Goal: Check status: Check status

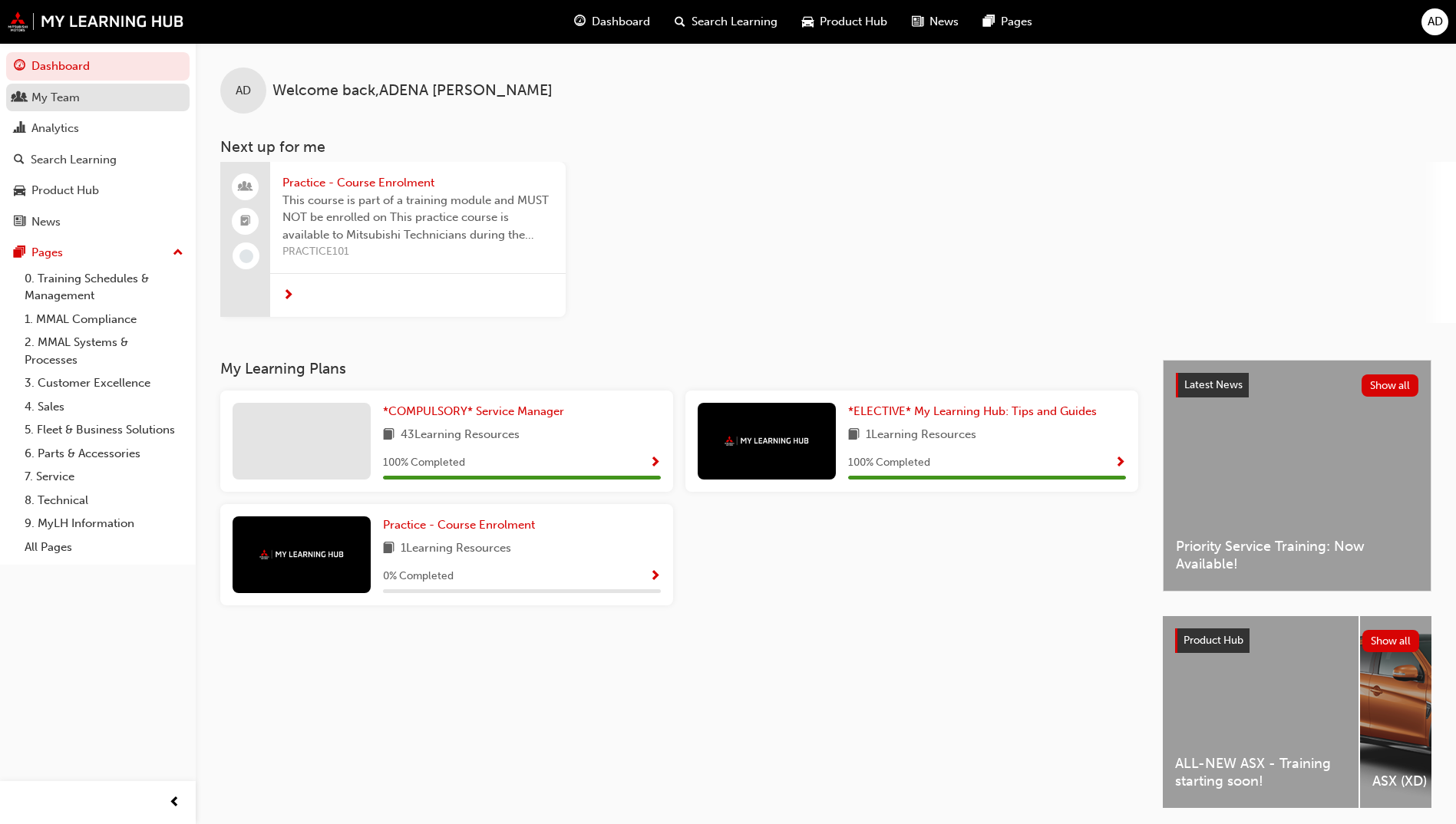
click at [85, 102] on div "My Team" at bounding box center [98, 97] width 168 height 19
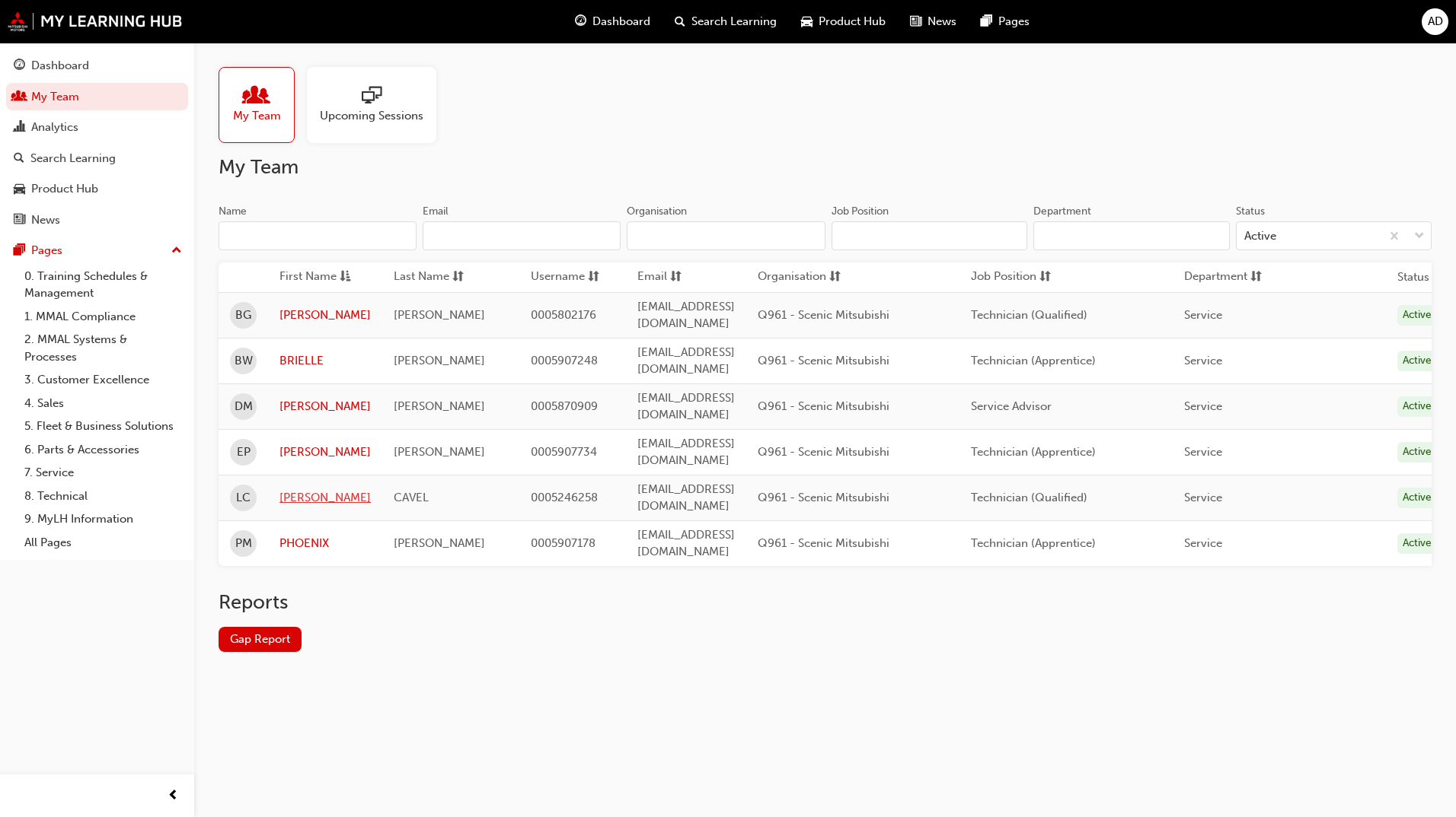
click at [296, 489] on link "[PERSON_NAME]" at bounding box center [324, 498] width 91 height 18
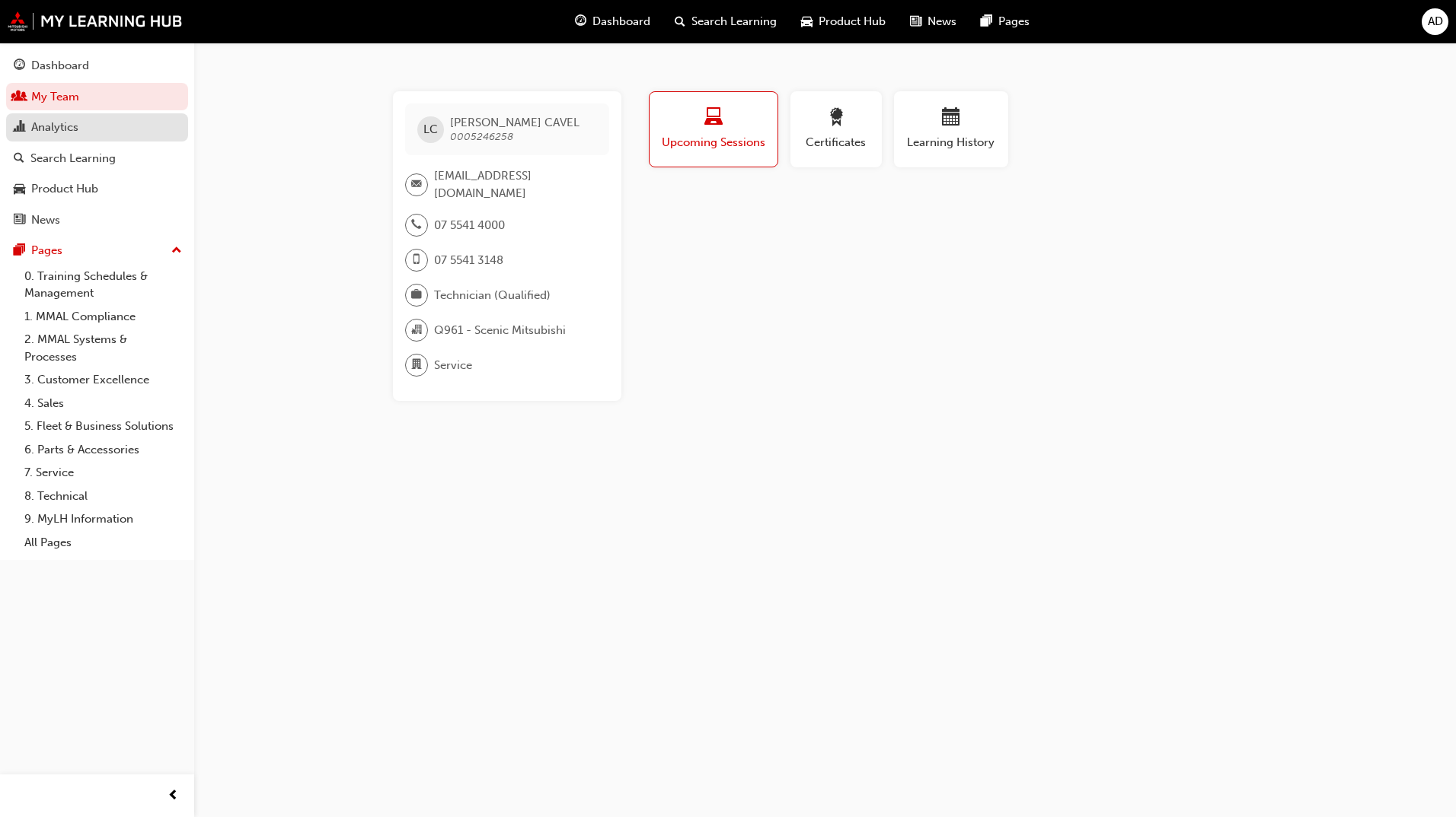
click at [75, 127] on div "Analytics" at bounding box center [55, 128] width 47 height 18
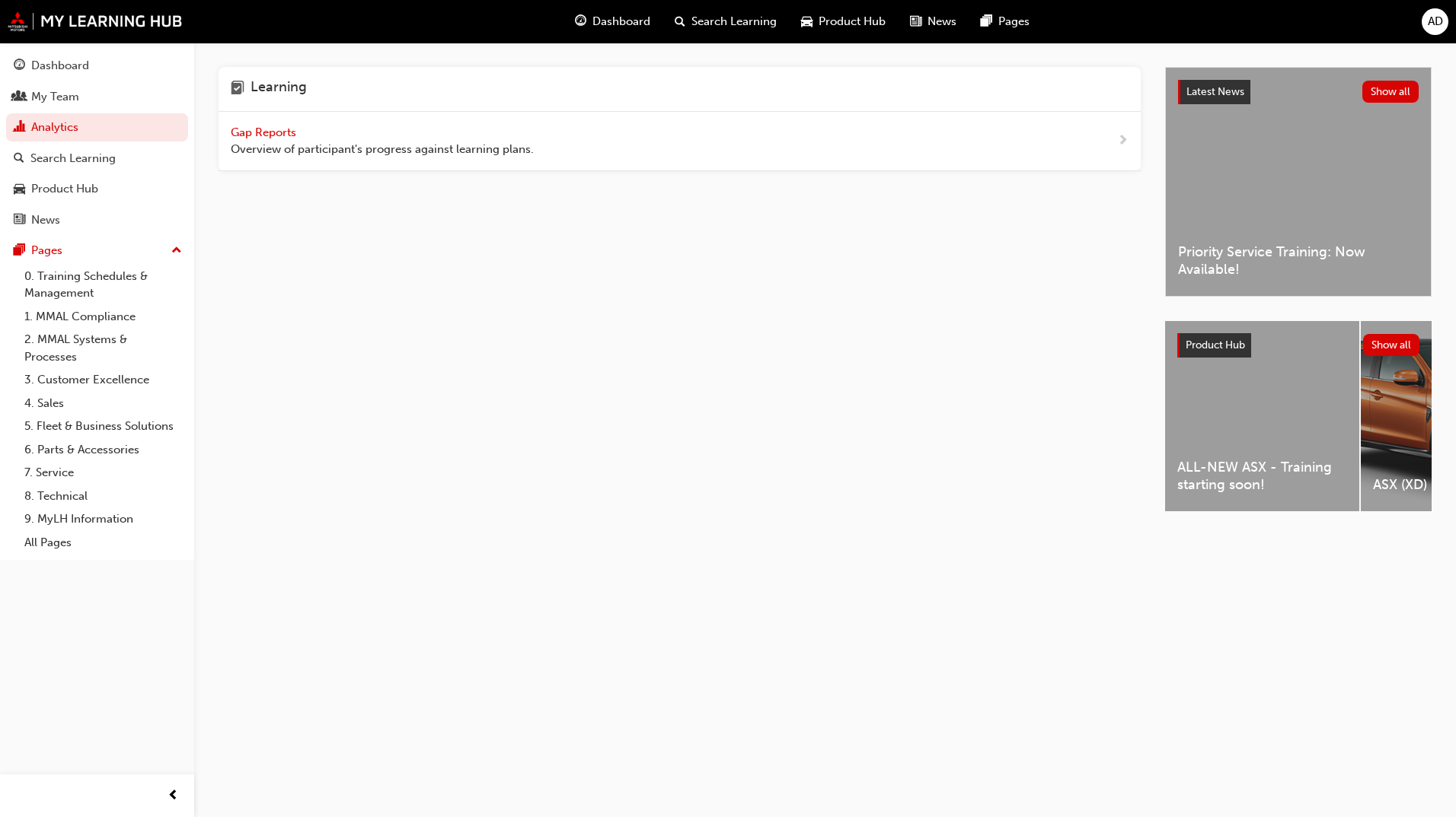
click at [276, 133] on span "Gap Reports" at bounding box center [265, 133] width 69 height 14
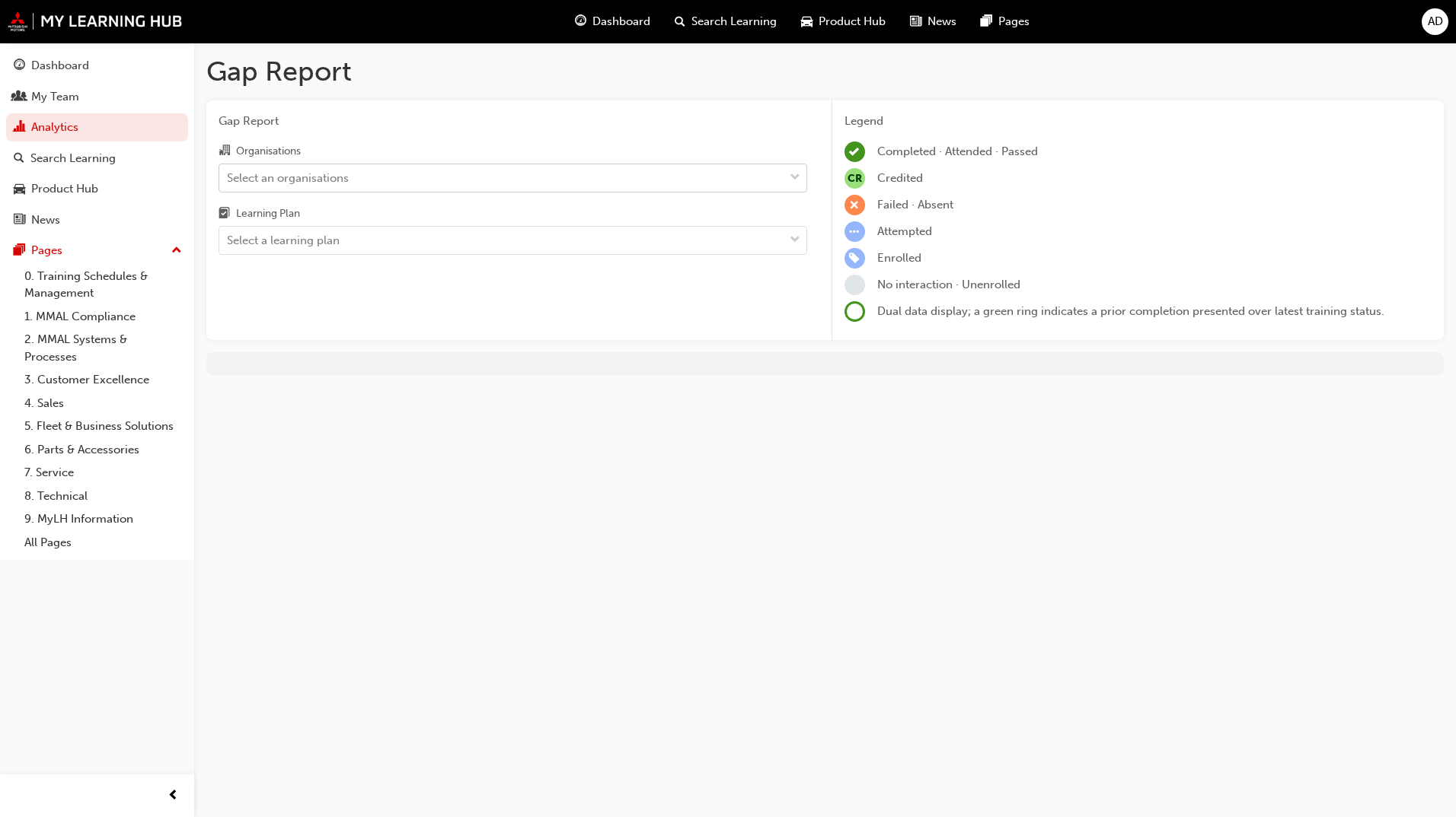
click at [350, 178] on div "Select an organisations" at bounding box center [501, 177] width 564 height 27
click at [229, 178] on input "Organisations Select an organisations" at bounding box center [228, 177] width 2 height 13
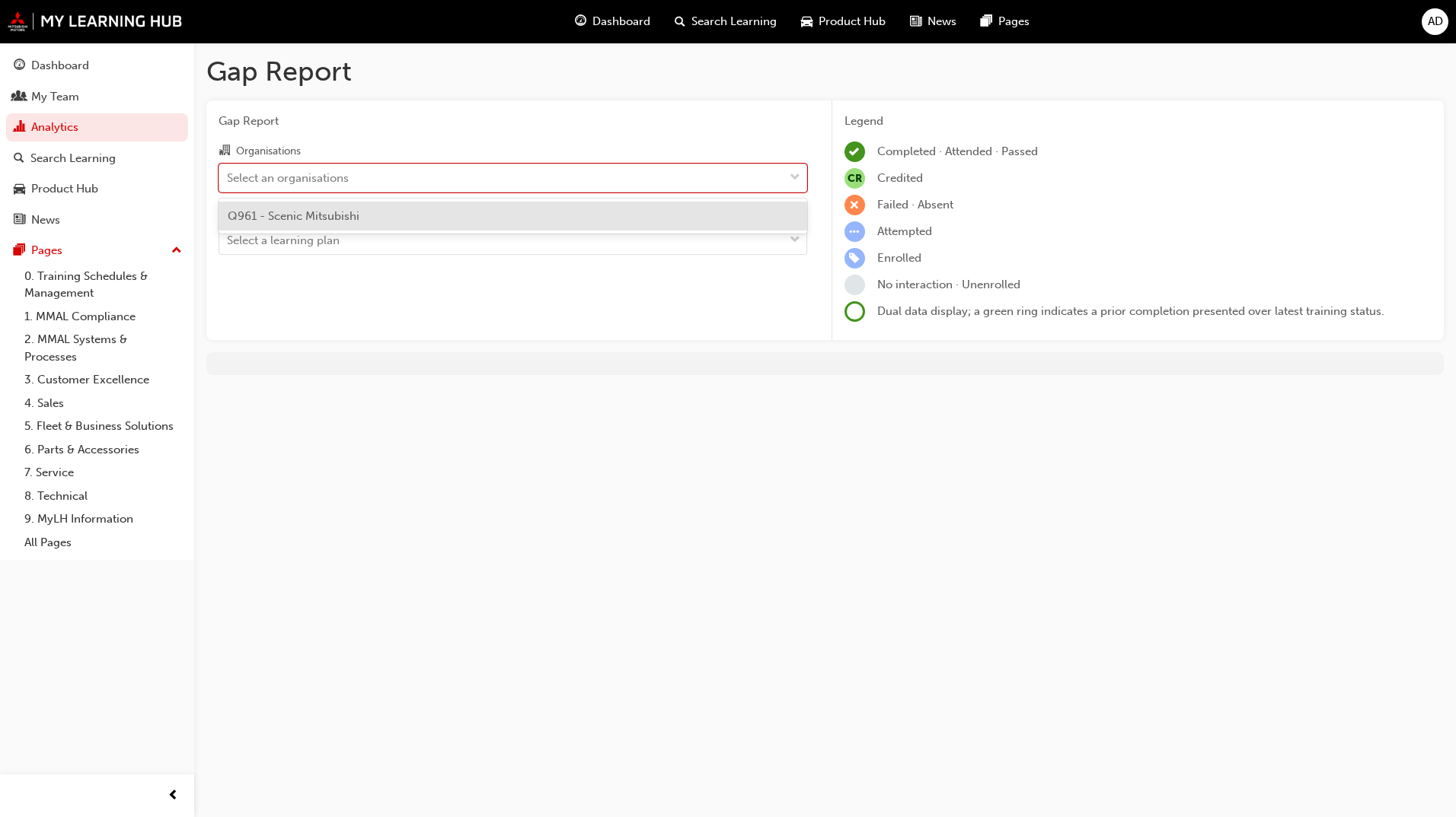
click at [348, 219] on span "Q961 - Scenic Mitsubishi" at bounding box center [294, 216] width 132 height 14
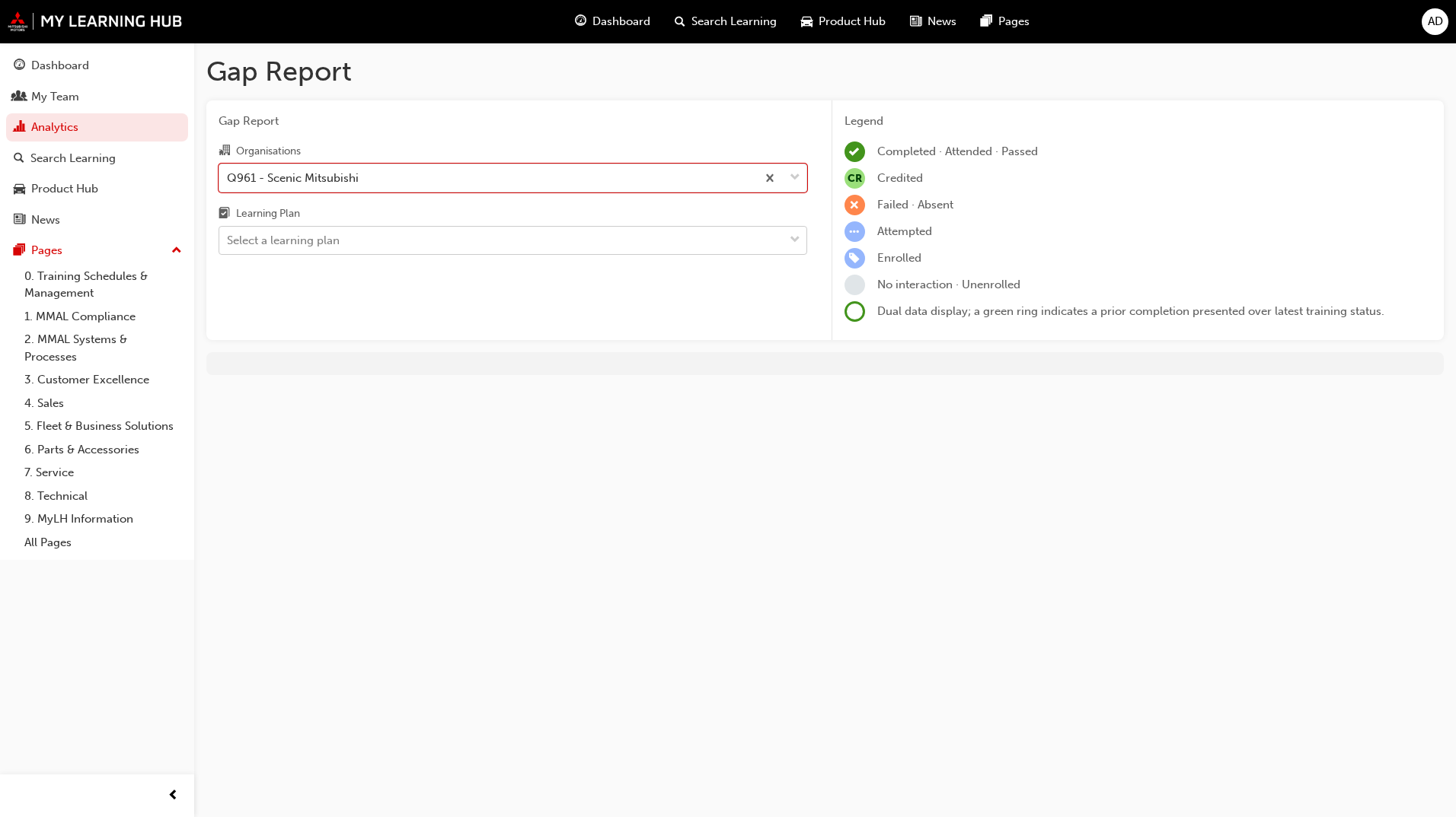
click at [351, 252] on div "Select a learning plan" at bounding box center [501, 241] width 564 height 27
click at [229, 246] on input "Learning Plan Select a learning plan" at bounding box center [228, 240] width 2 height 13
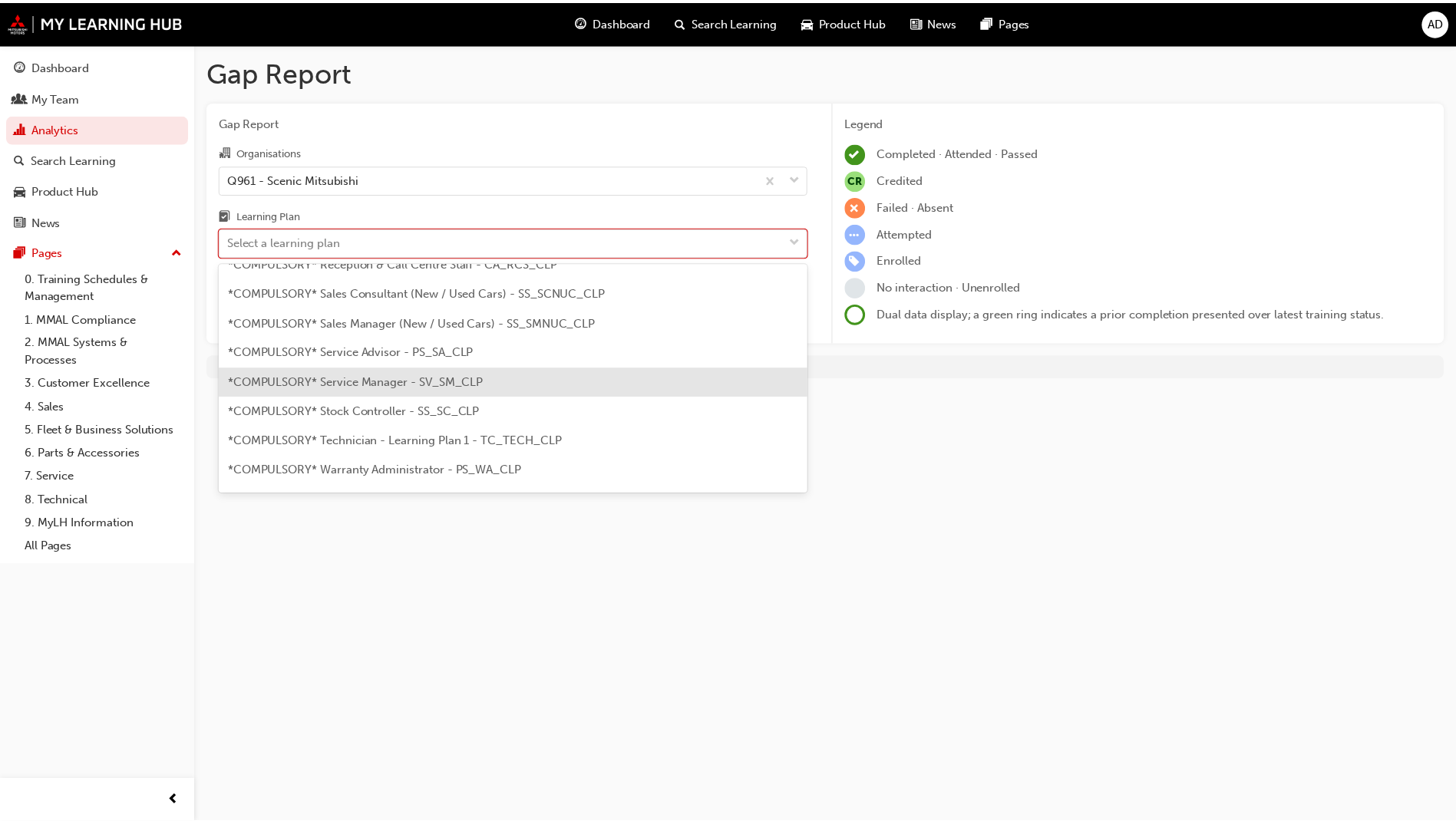
scroll to position [538, 0]
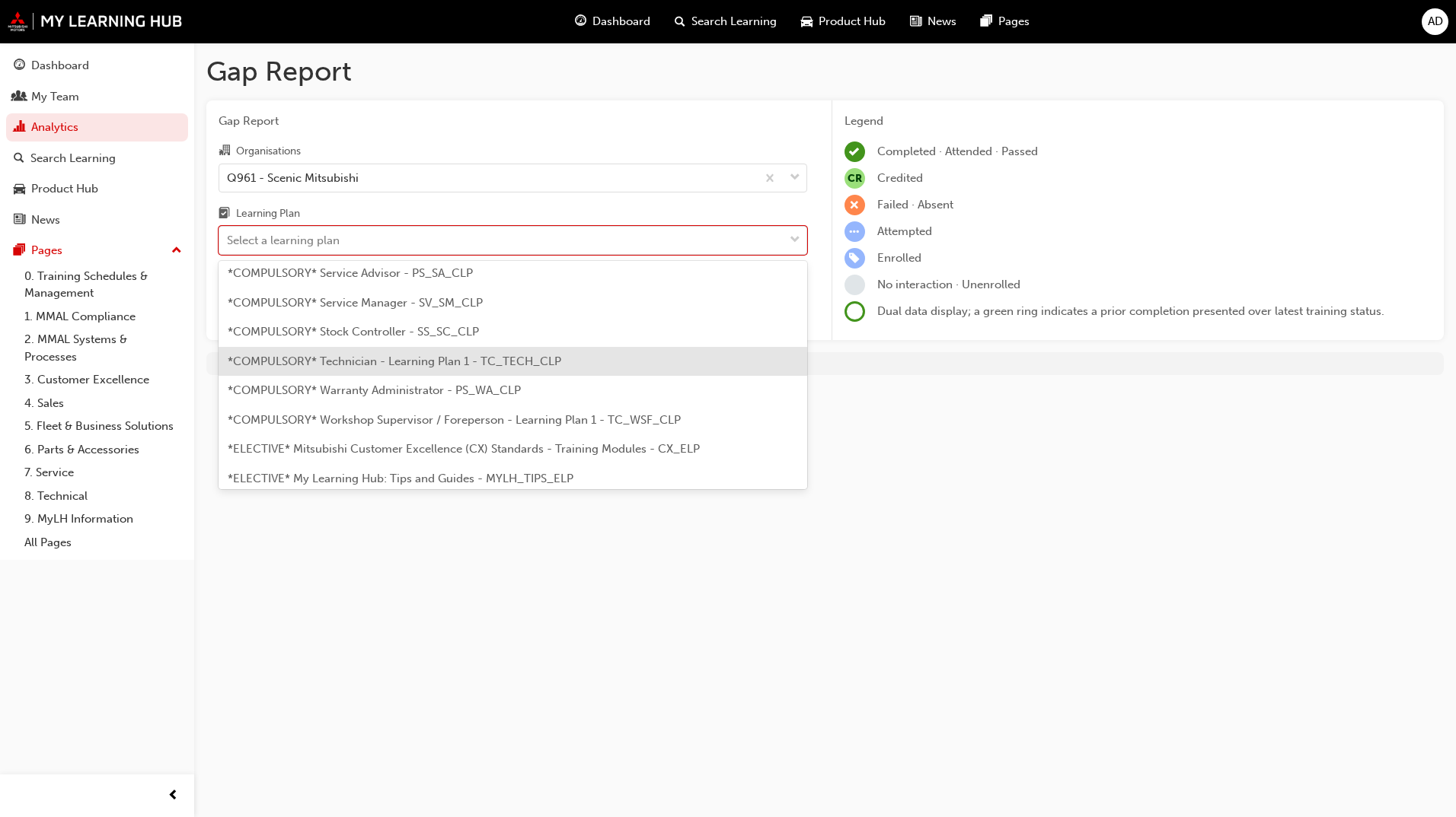
click at [392, 363] on span "*COMPULSORY* Technician - Learning Plan 1 - TC_TECH_CLP" at bounding box center [394, 361] width 333 height 14
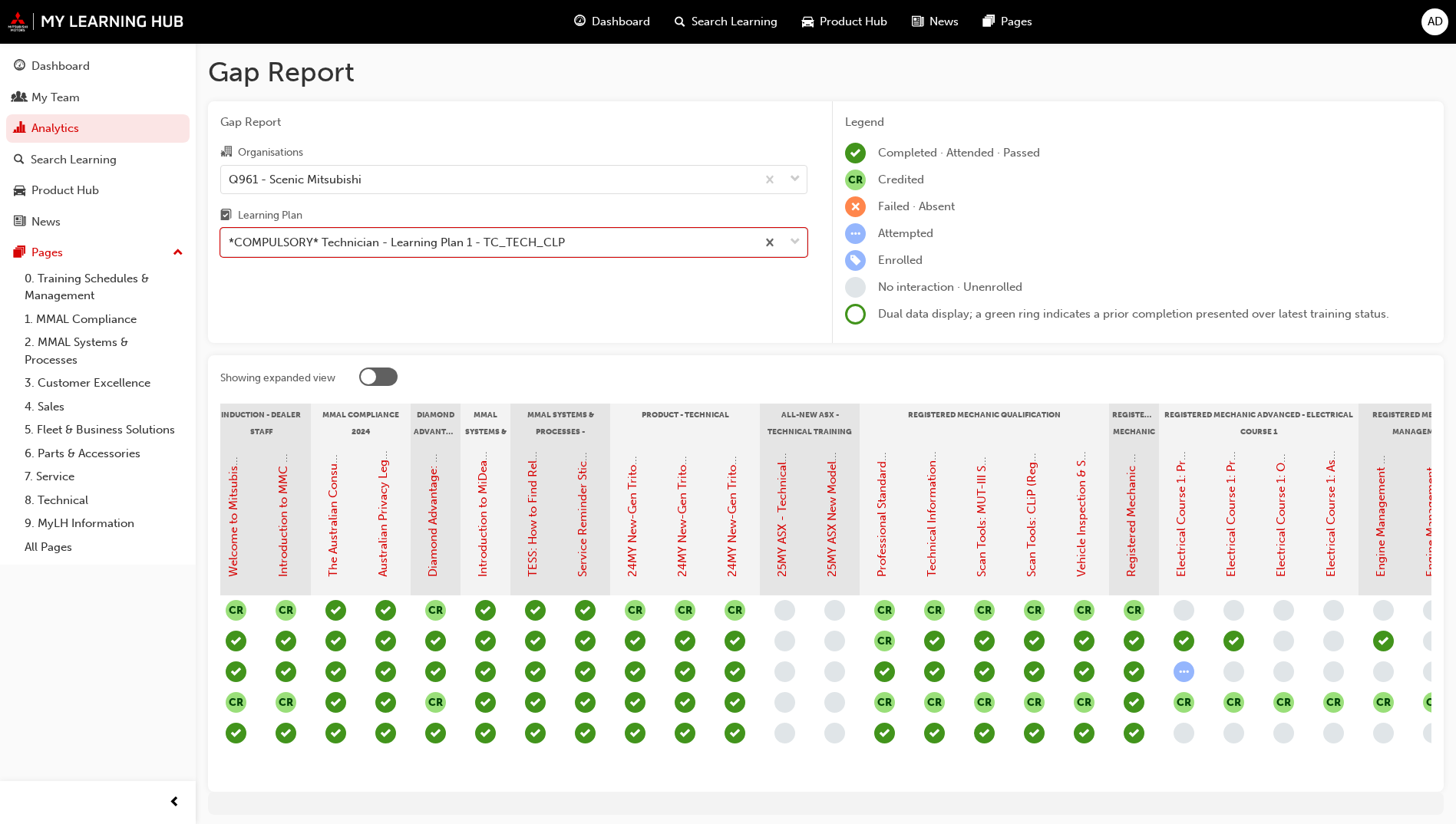
scroll to position [0, 239]
